Goal: Information Seeking & Learning: Understand process/instructions

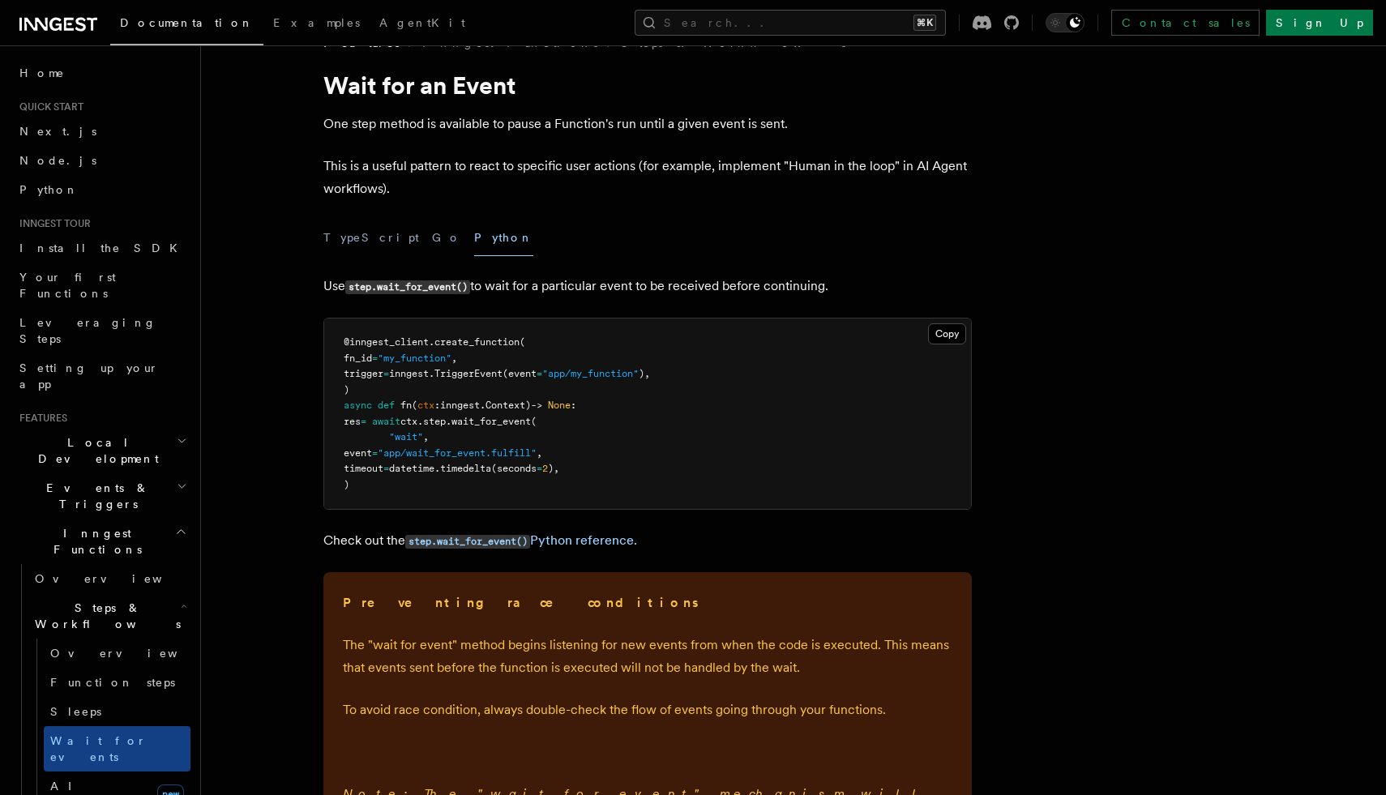
scroll to position [44, 0]
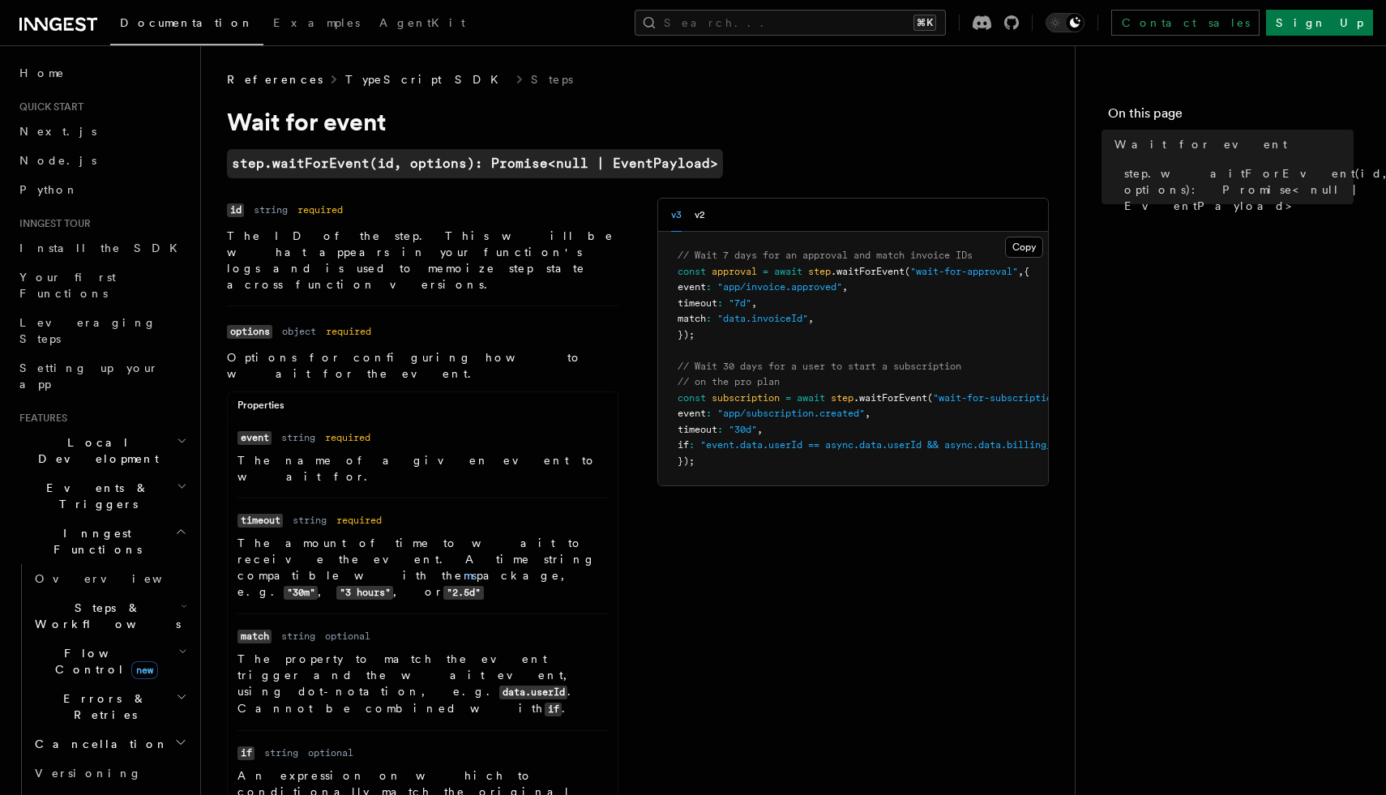
click at [377, 76] on link "TypeScript SDK" at bounding box center [426, 79] width 163 height 16
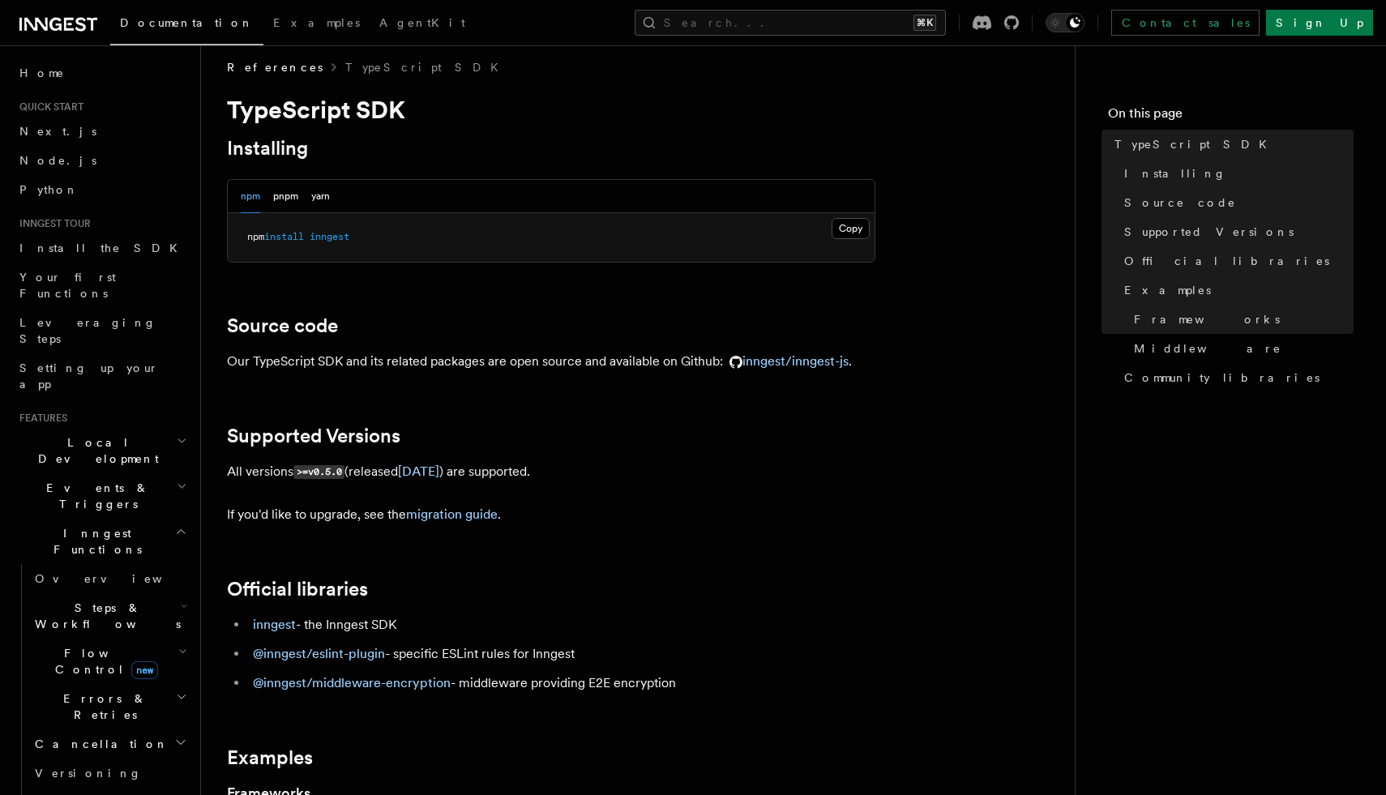
scroll to position [16, 0]
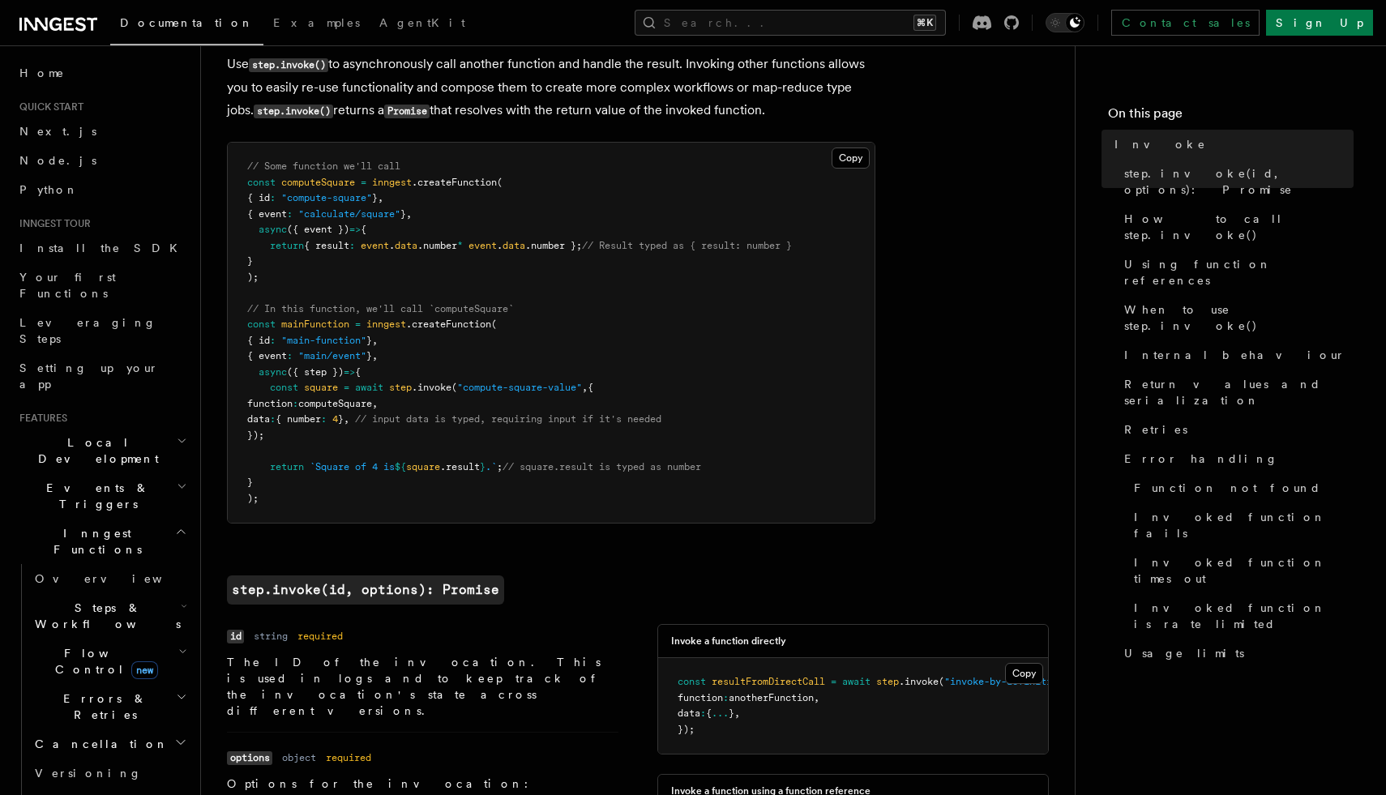
scroll to position [95, 0]
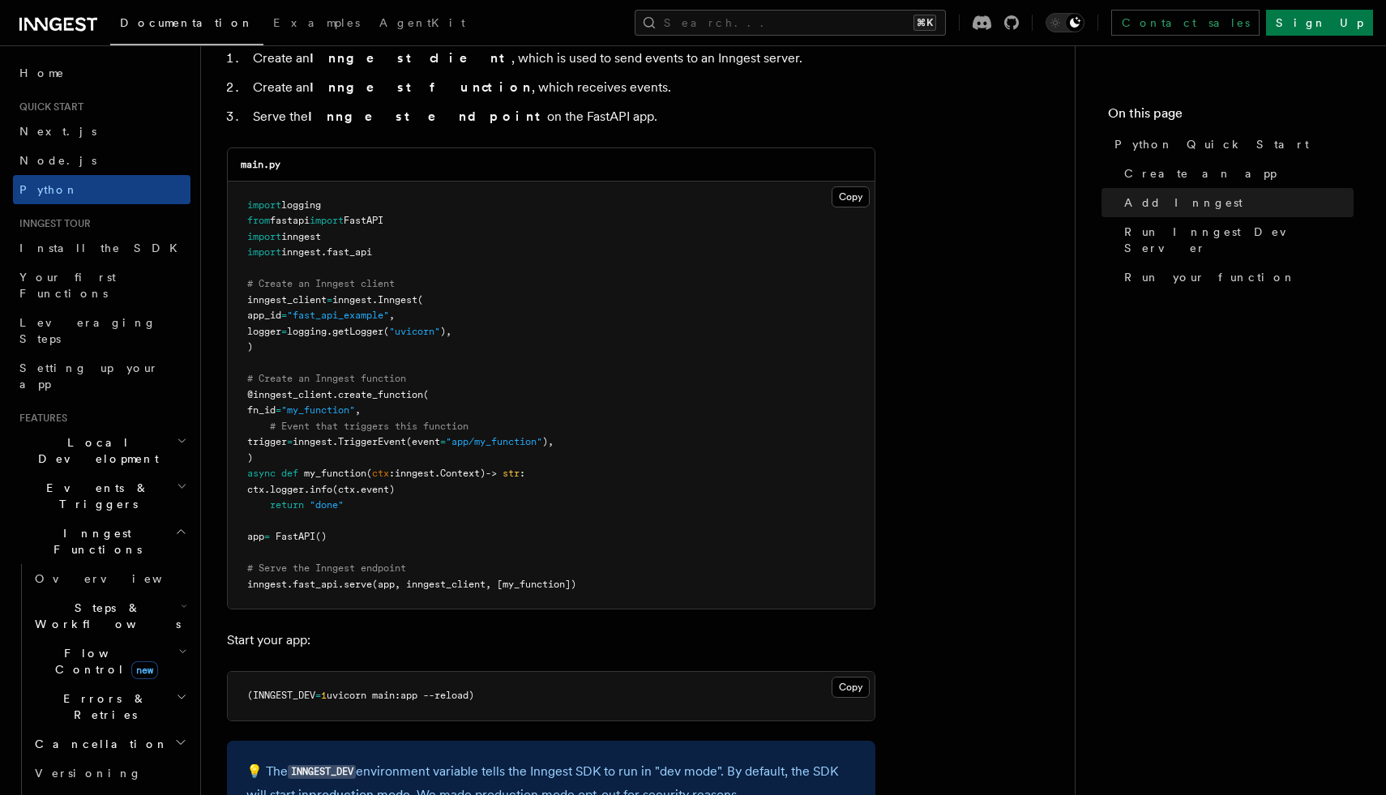
scroll to position [1064, 0]
